Goal: Find specific fact: Find specific fact

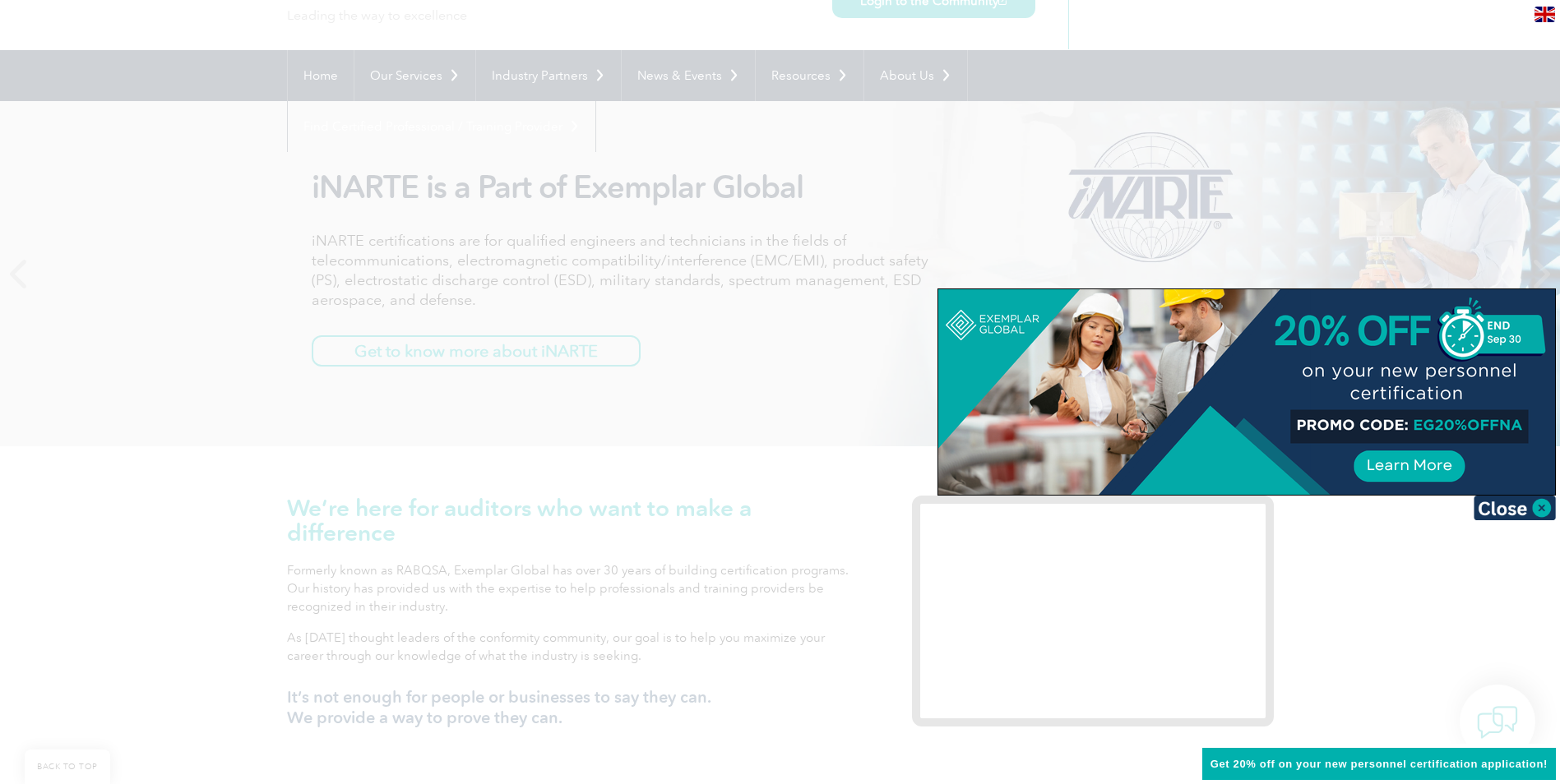
scroll to position [246, 0]
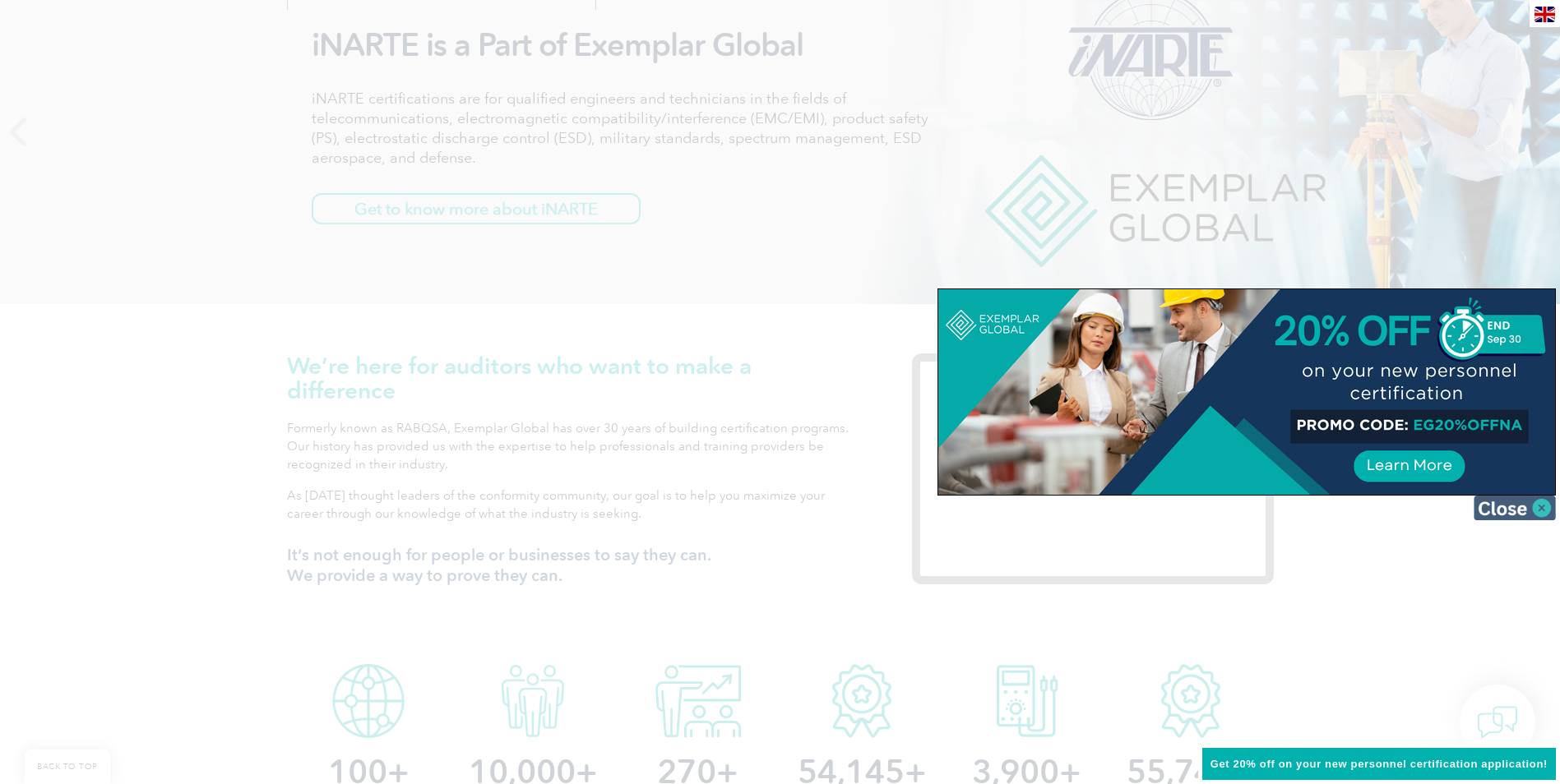
click at [1524, 513] on img at bounding box center [1515, 508] width 82 height 24
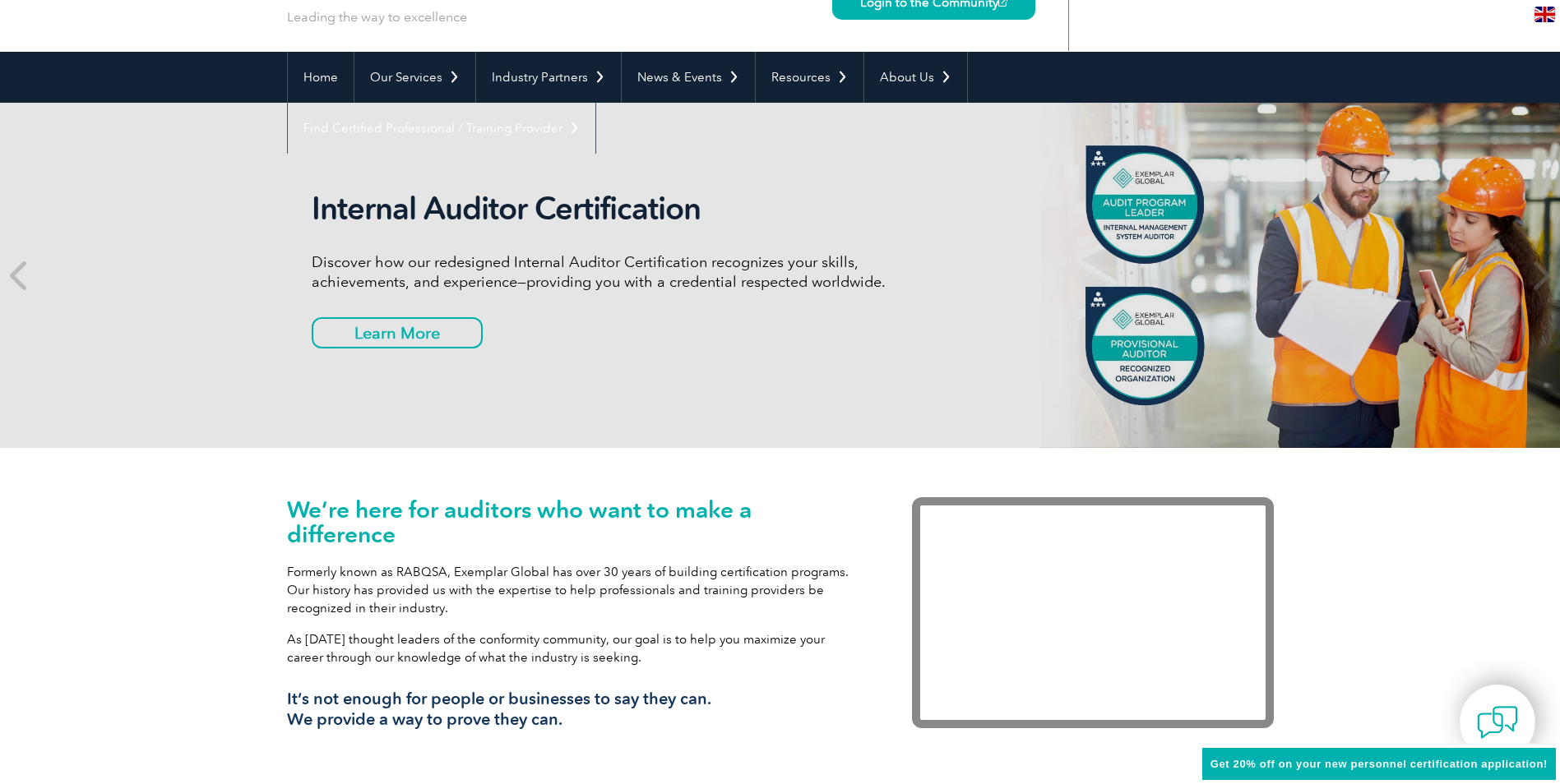
scroll to position [0, 0]
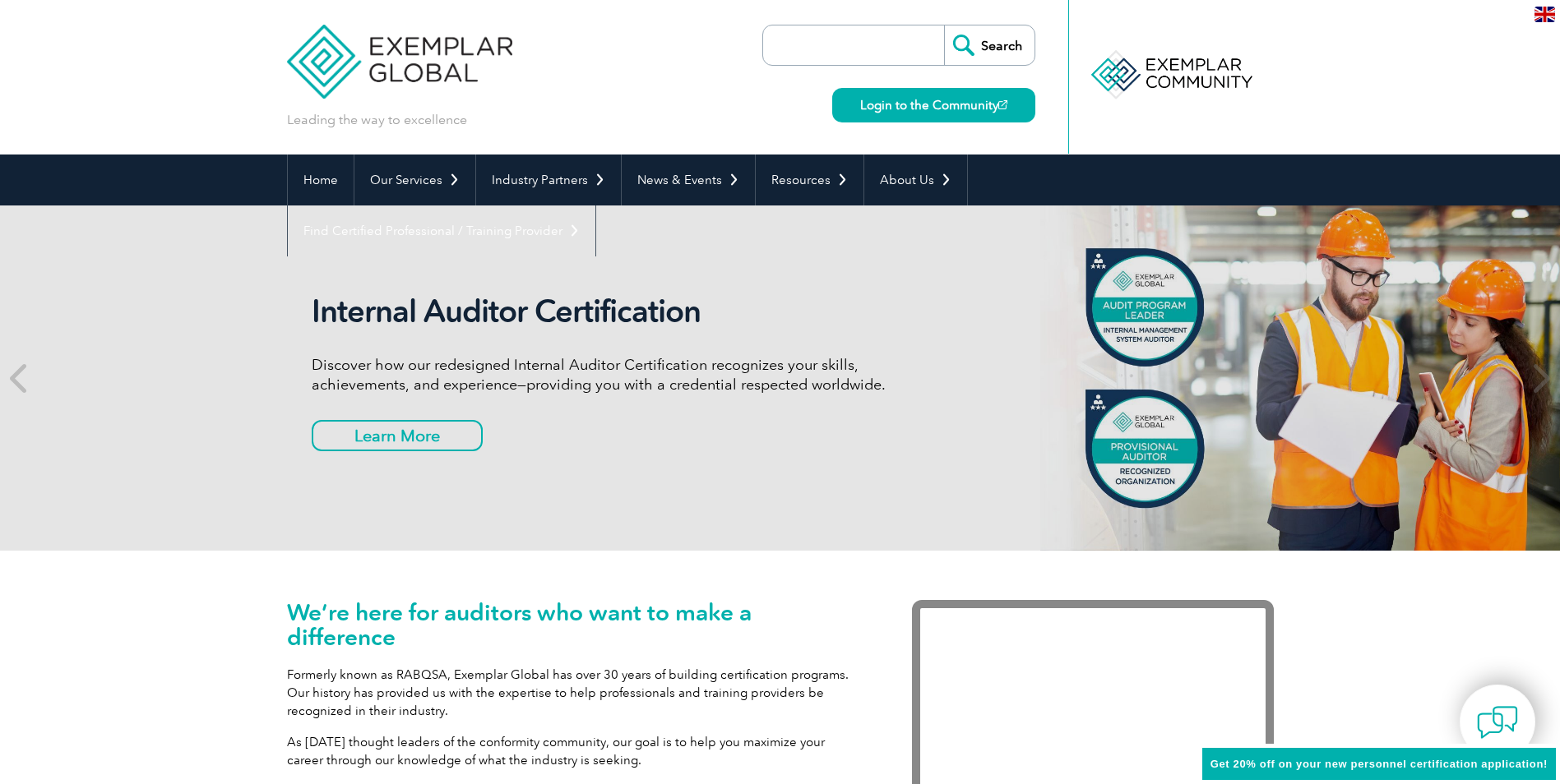
click at [833, 49] on input "search" at bounding box center [857, 44] width 172 height 39
type input "14064"
click at [997, 49] on input "Search" at bounding box center [989, 44] width 91 height 39
